Goal: Navigation & Orientation: Understand site structure

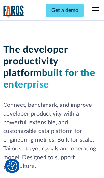
scroll to position [98, 0]
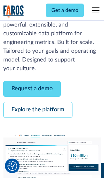
click at [32, 89] on link "Request a demo" at bounding box center [31, 89] width 57 height 16
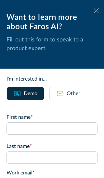
click at [96, 11] on icon at bounding box center [95, 10] width 5 height 5
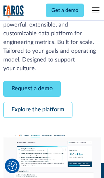
scroll to position [119, 0]
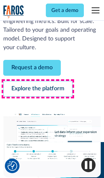
click at [38, 89] on link "Explore the platform" at bounding box center [37, 89] width 69 height 16
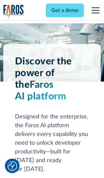
scroll to position [4877, 0]
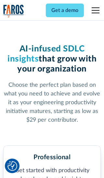
scroll to position [1008, 0]
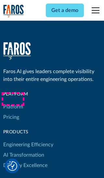
click at [13, 102] on link "Platform" at bounding box center [13, 107] width 20 height 10
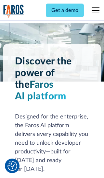
scroll to position [5085, 0]
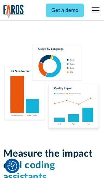
scroll to position [4014, 0]
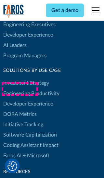
click at [19, 109] on link "DORA Metrics" at bounding box center [19, 114] width 33 height 10
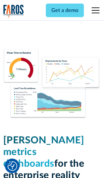
scroll to position [2844, 0]
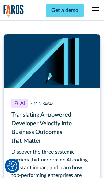
scroll to position [2907, 0]
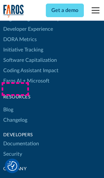
click at [15, 115] on link "Changelog" at bounding box center [15, 120] width 24 height 10
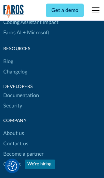
scroll to position [7840, 0]
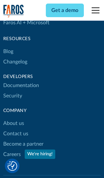
click at [13, 118] on link "About us" at bounding box center [13, 123] width 21 height 10
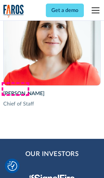
scroll to position [2240, 0]
